Goal: Find specific page/section: Find specific page/section

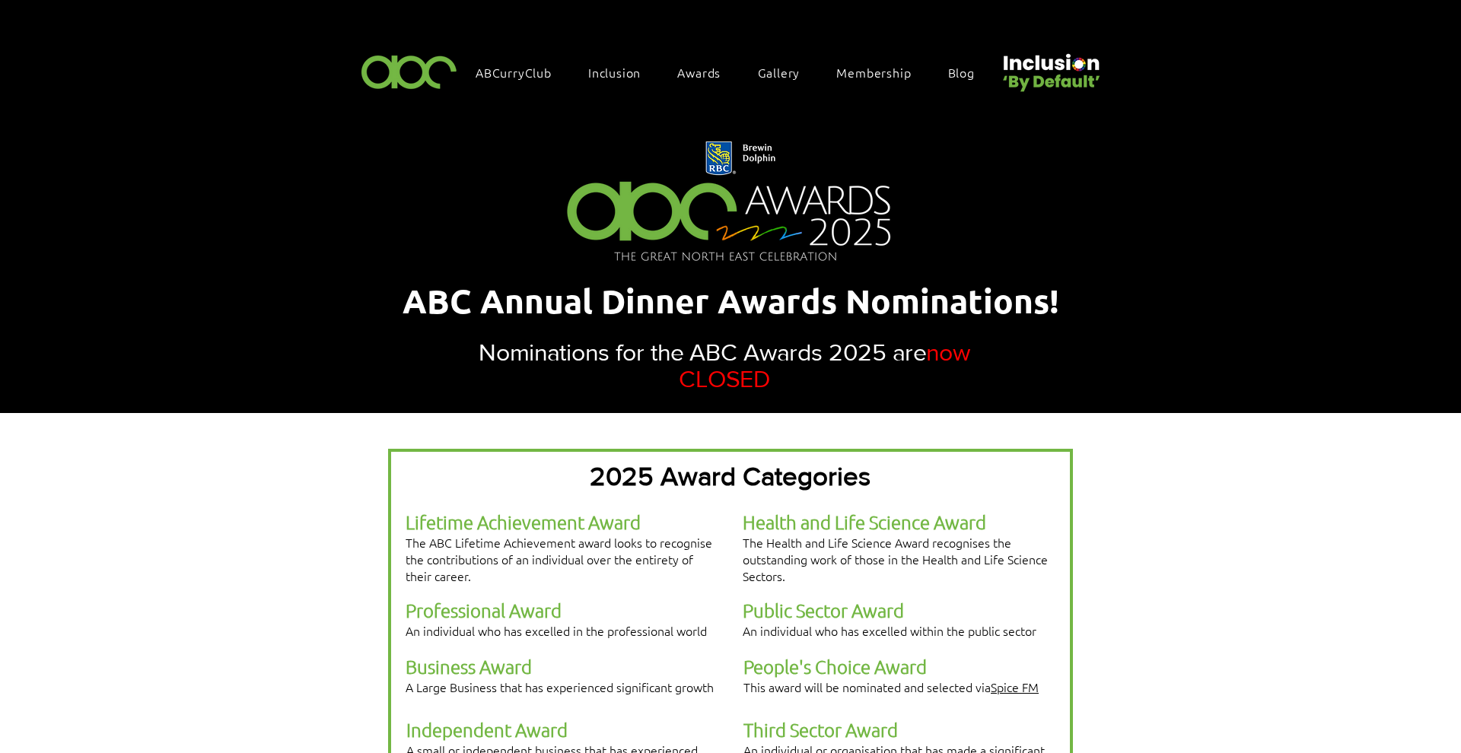
click at [690, 71] on span "Awards" at bounding box center [698, 72] width 43 height 17
click at [699, 78] on div "Awards" at bounding box center [707, 72] width 74 height 32
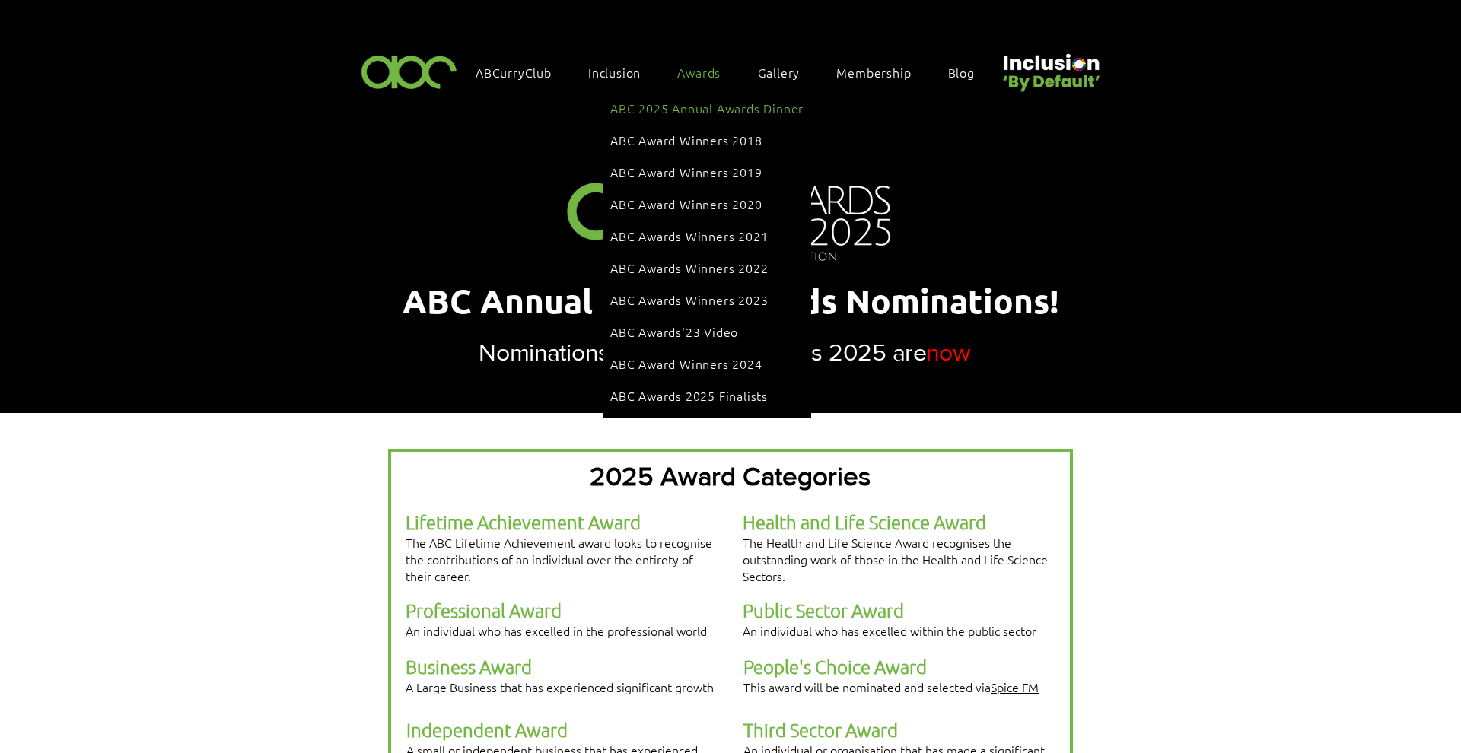
click at [689, 108] on span "ABC 2025 Annual Awards Dinner" at bounding box center [706, 108] width 193 height 17
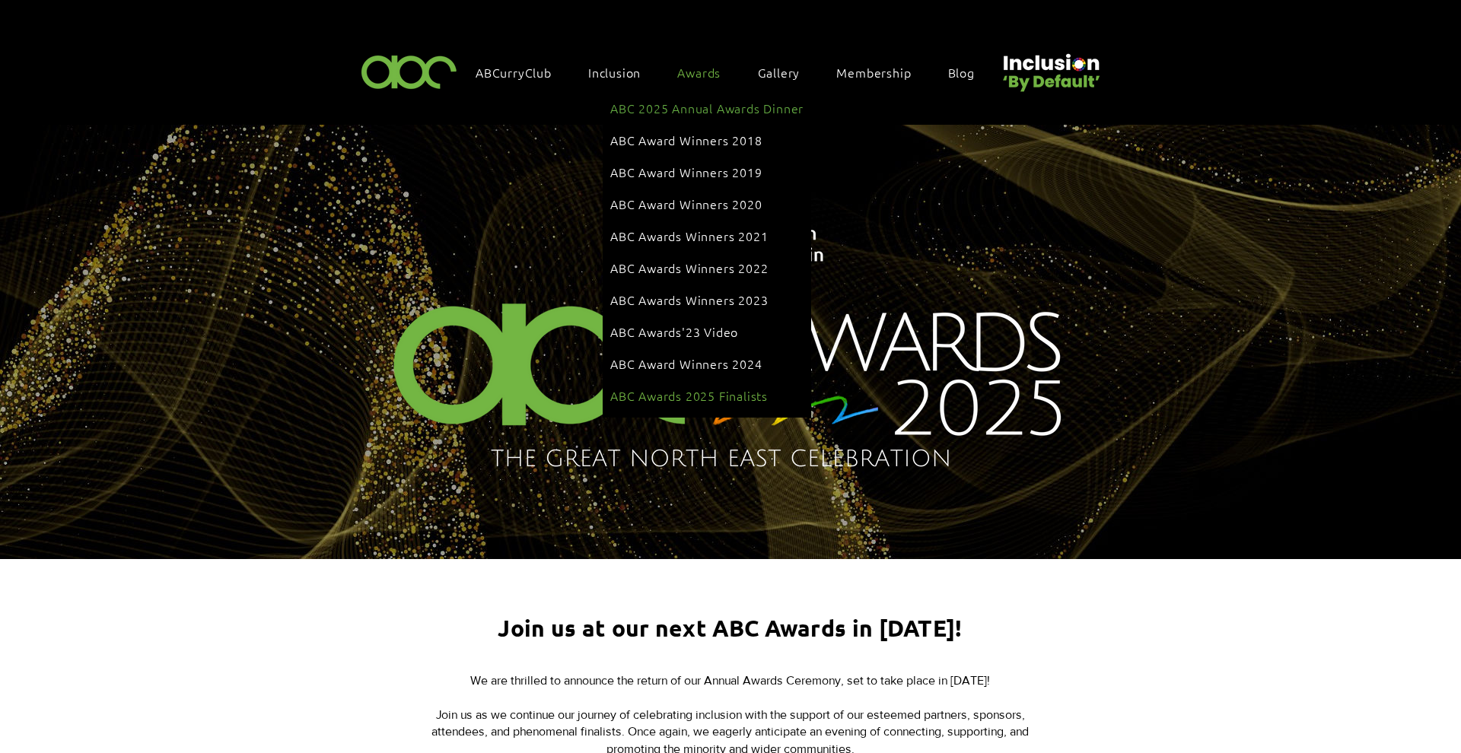
click at [670, 387] on span "ABC Awards 2025 Finalists" at bounding box center [689, 395] width 158 height 17
